Goal: Task Accomplishment & Management: Manage account settings

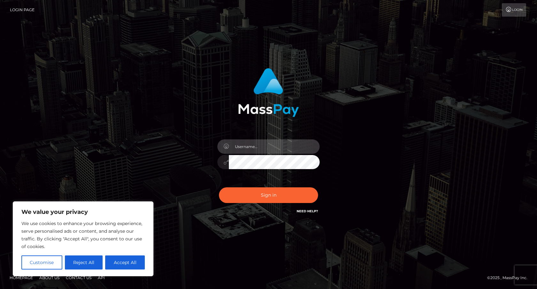
click at [244, 145] on input "text" at bounding box center [274, 146] width 91 height 14
type input "[EMAIL_ADDRESS][DOMAIN_NAME]"
click at [219, 187] on button "Sign in" at bounding box center [268, 195] width 99 height 16
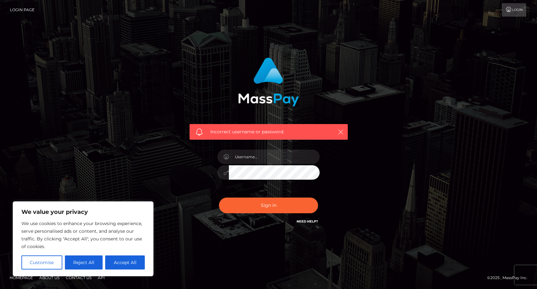
click at [337, 131] on icon "button" at bounding box center [340, 132] width 6 height 6
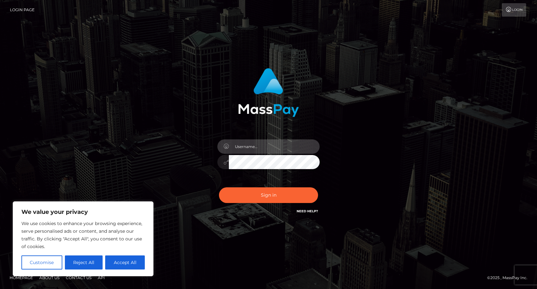
click at [249, 150] on input "text" at bounding box center [274, 146] width 91 height 14
type input "[EMAIL_ADDRESS][DOMAIN_NAME]"
click at [219, 187] on button "Sign in" at bounding box center [268, 195] width 99 height 16
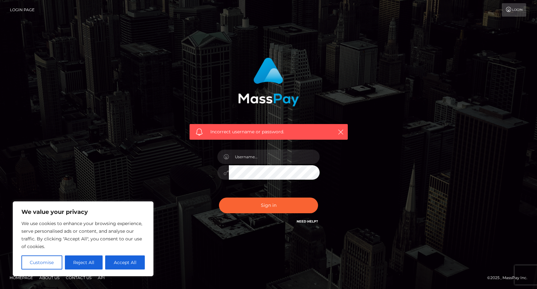
click at [20, 8] on link "Login Page" at bounding box center [22, 9] width 25 height 13
